Goal: Task Accomplishment & Management: Use online tool/utility

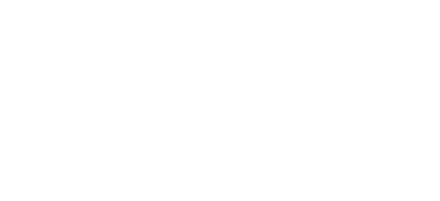
click at [117, 2] on html at bounding box center [220, 1] width 440 height 2
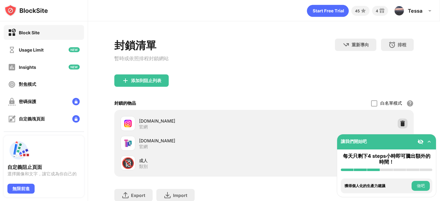
click at [407, 121] on div at bounding box center [403, 124] width 10 height 10
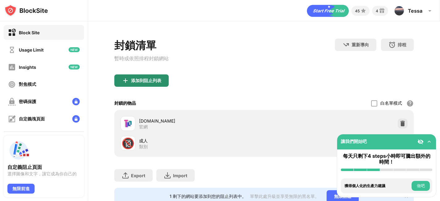
click at [152, 83] on div "添加到阻止列表" at bounding box center [146, 80] width 30 height 5
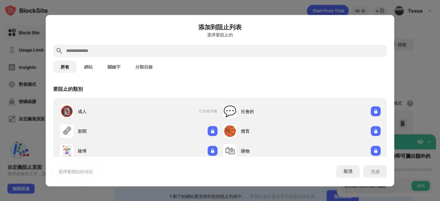
click at [149, 52] on input "text" at bounding box center [225, 50] width 319 height 7
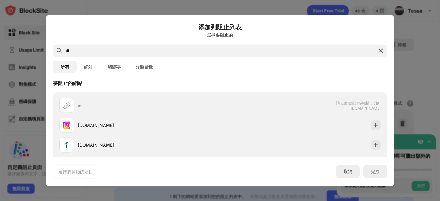
scroll to position [6, 0]
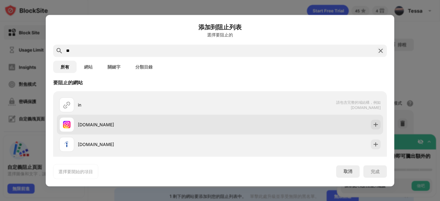
type input "**"
click at [158, 124] on div "[DOMAIN_NAME]" at bounding box center [149, 124] width 142 height 6
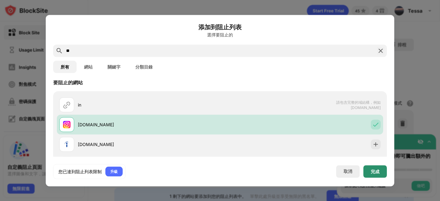
click at [386, 168] on div "完成" at bounding box center [374, 171] width 23 height 12
